Goal: Use online tool/utility: Use online tool/utility

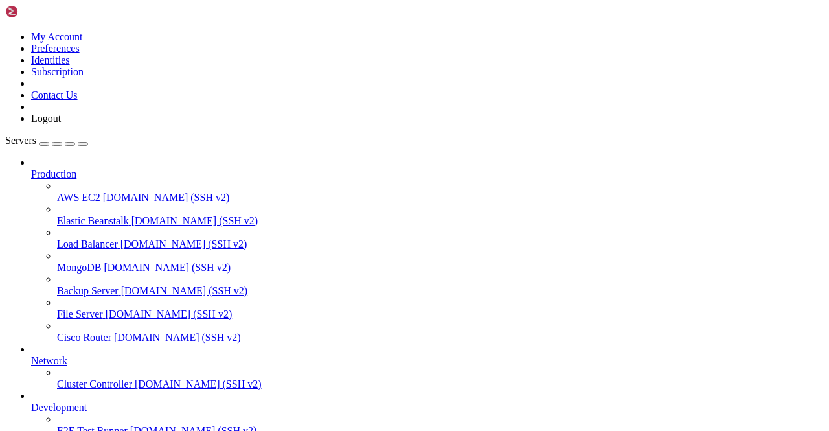
scroll to position [161, 0]
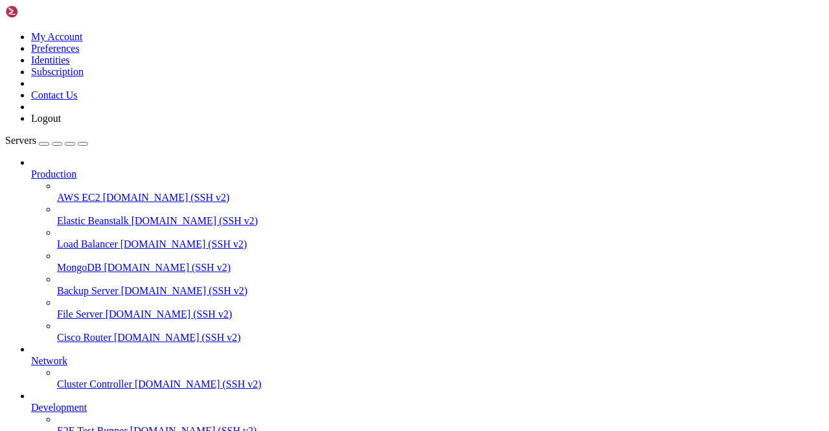
scroll to position [1289, 0]
